Goal: Information Seeking & Learning: Find specific fact

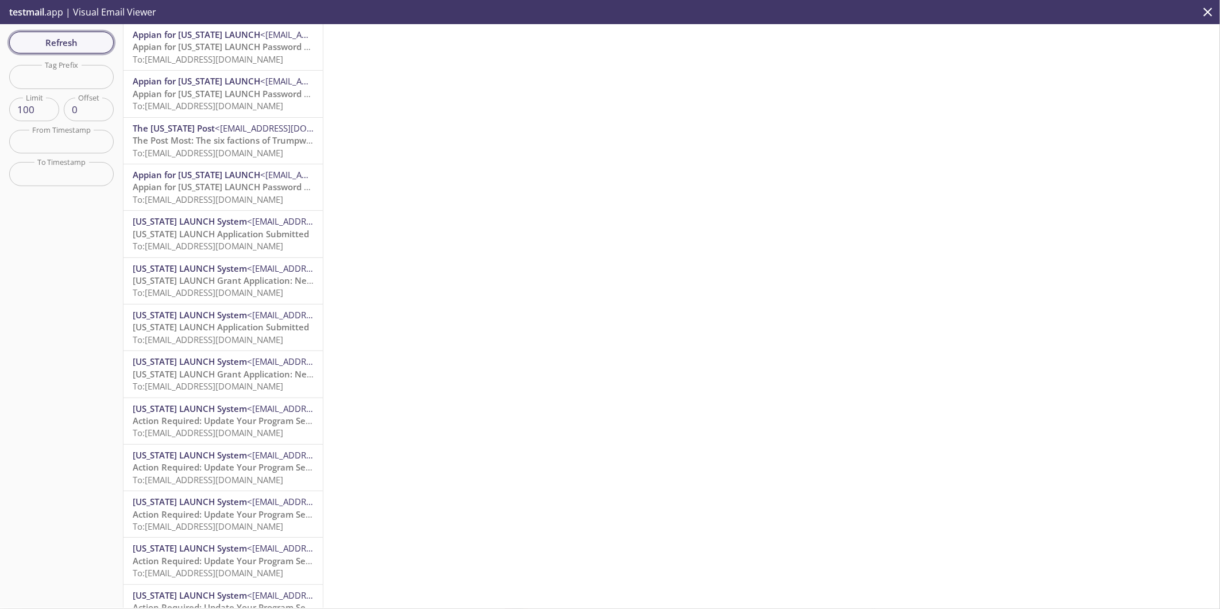
click at [78, 44] on span "Refresh" at bounding box center [61, 42] width 86 height 15
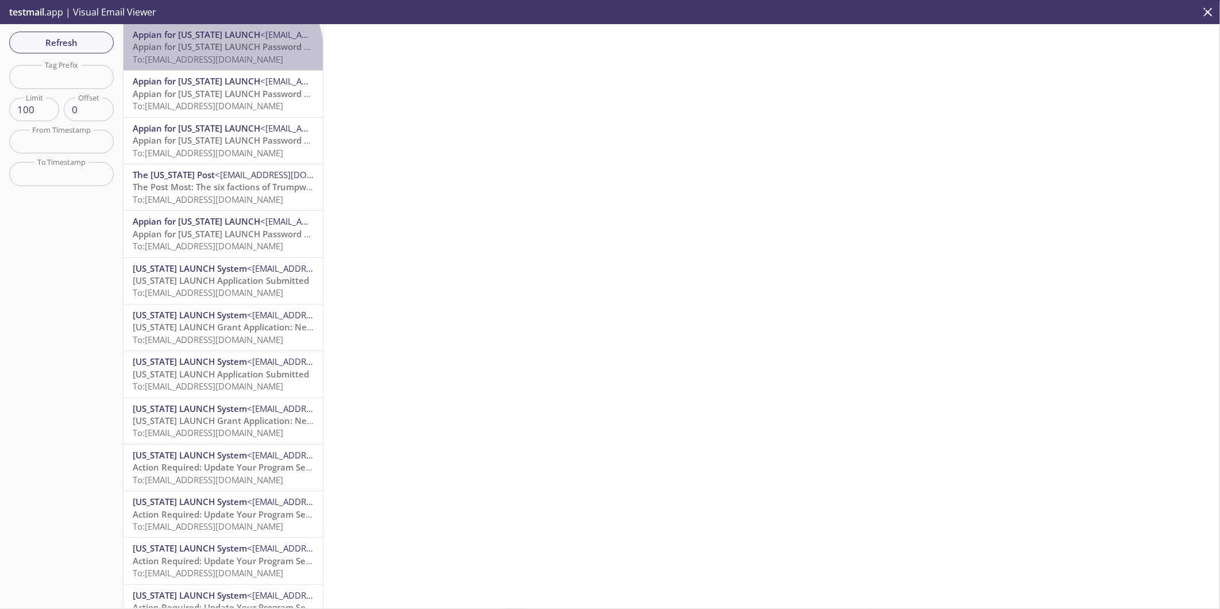
click at [221, 54] on span "To: [EMAIL_ADDRESS][DOMAIN_NAME]" at bounding box center [208, 58] width 151 height 11
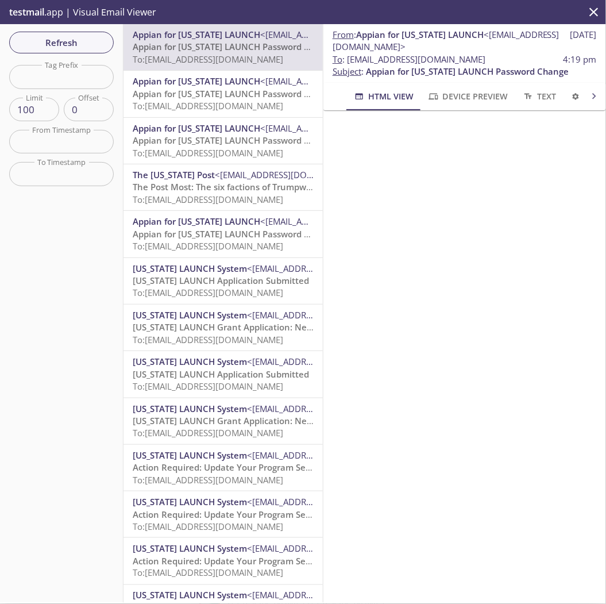
click at [186, 48] on span "Appian for [US_STATE] LAUNCH Password Change" at bounding box center [234, 46] width 203 height 11
drag, startPoint x: 348, startPoint y: 60, endPoint x: 550, endPoint y: 63, distance: 202.9
click at [550, 63] on span "To : [EMAIL_ADDRESS][DOMAIN_NAME] 4:19 pm" at bounding box center [465, 59] width 264 height 12
copy span "[EMAIL_ADDRESS][DOMAIN_NAME]"
click at [93, 396] on div "Refresh Filters Tag Prefix Tag Prefix Limit 100 Limit Offset 0 Offset From Time…" at bounding box center [62, 313] width 124 height 579
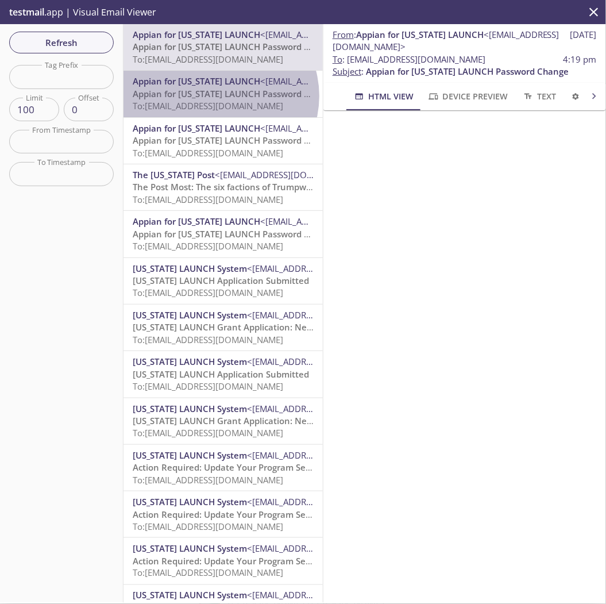
click at [219, 96] on span "Appian for [US_STATE] LAUNCH Password Change" at bounding box center [234, 93] width 203 height 11
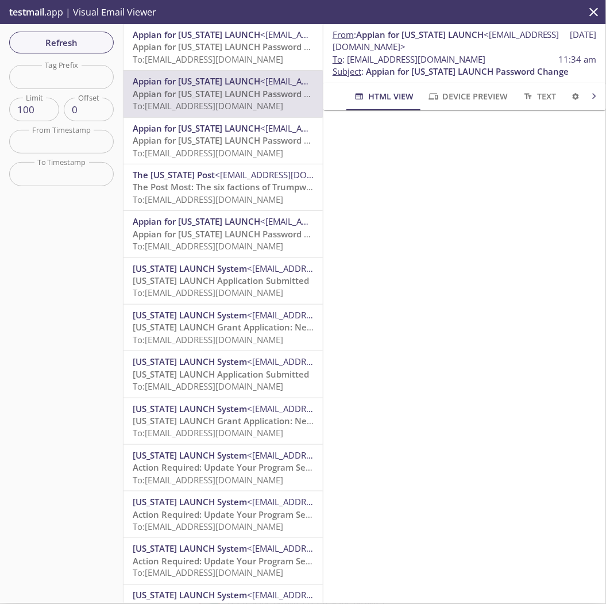
drag, startPoint x: 511, startPoint y: 58, endPoint x: 348, endPoint y: 56, distance: 163.8
click at [348, 56] on span "To : [EMAIL_ADDRESS][DOMAIN_NAME] 11:34 am" at bounding box center [465, 59] width 264 height 12
copy span "[EMAIL_ADDRESS][DOMAIN_NAME]"
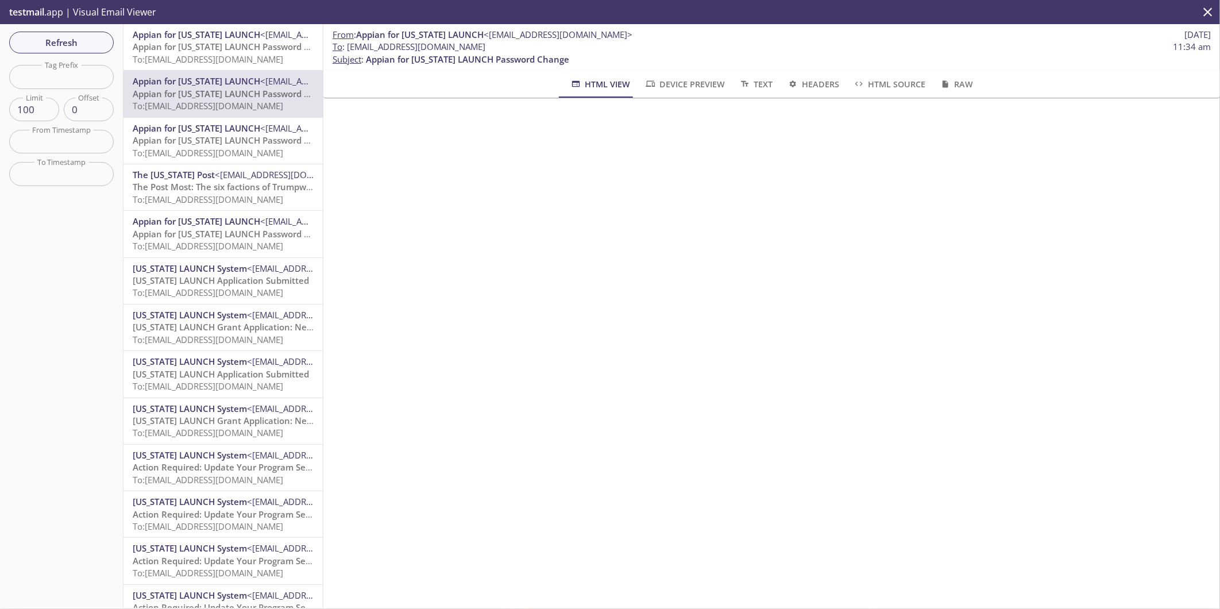
click at [213, 141] on span "Appian for [US_STATE] LAUNCH Password Change" at bounding box center [234, 139] width 203 height 11
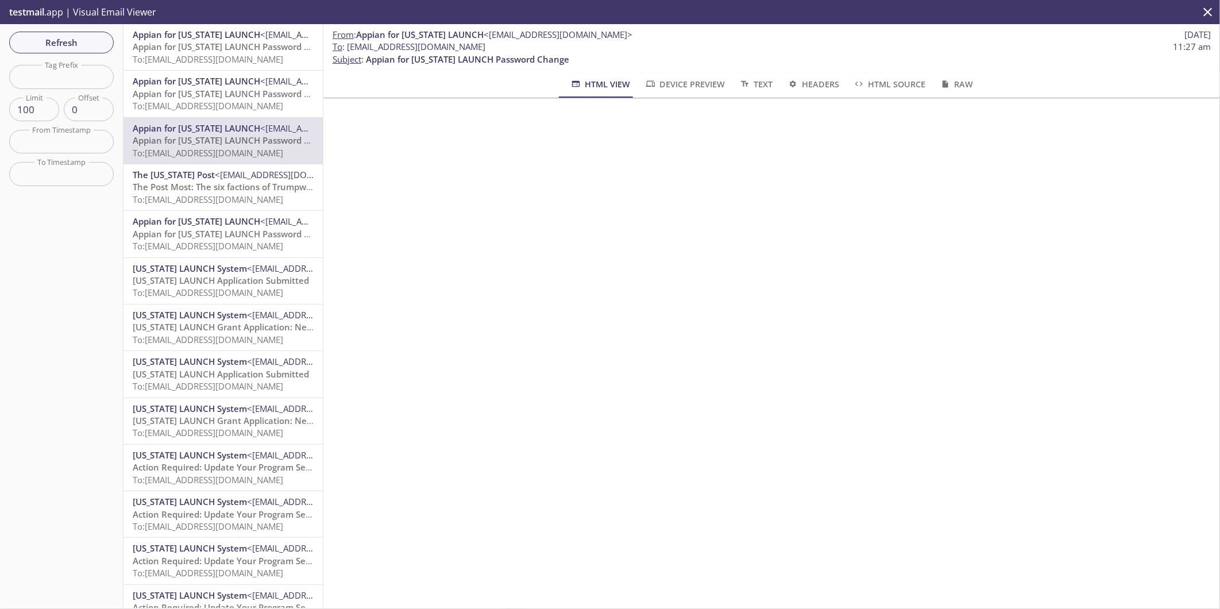
click at [682, 318] on div "From : Appian for [US_STATE] LAUNCH <[EMAIL_ADDRESS][DOMAIN_NAME]> [DATE] To : …" at bounding box center [772, 316] width 897 height 584
click at [740, 332] on div "From : Appian for [US_STATE] LAUNCH <[EMAIL_ADDRESS][DOMAIN_NAME]> [DATE] To : …" at bounding box center [772, 316] width 897 height 584
drag, startPoint x: 523, startPoint y: 45, endPoint x: 348, endPoint y: 49, distance: 175.9
click at [348, 49] on span "To : [EMAIL_ADDRESS][DOMAIN_NAME] 11:27 am" at bounding box center [772, 47] width 879 height 12
copy span "[EMAIL_ADDRESS][DOMAIN_NAME]"
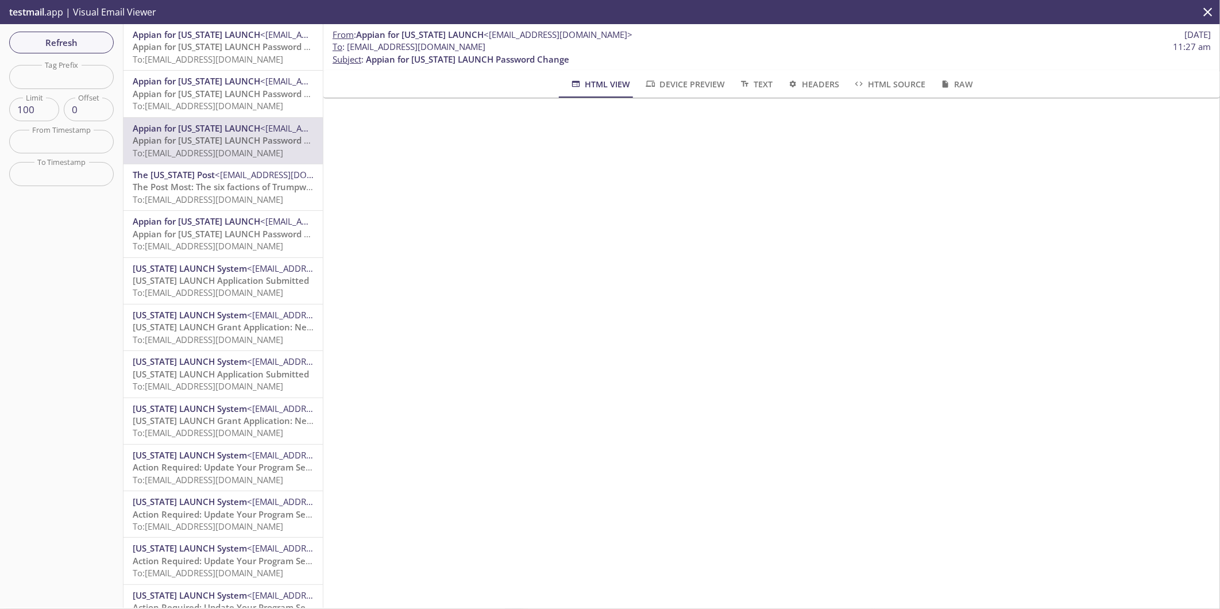
copy span "[EMAIL_ADDRESS][DOMAIN_NAME]"
